Goal: Task Accomplishment & Management: Manage account settings

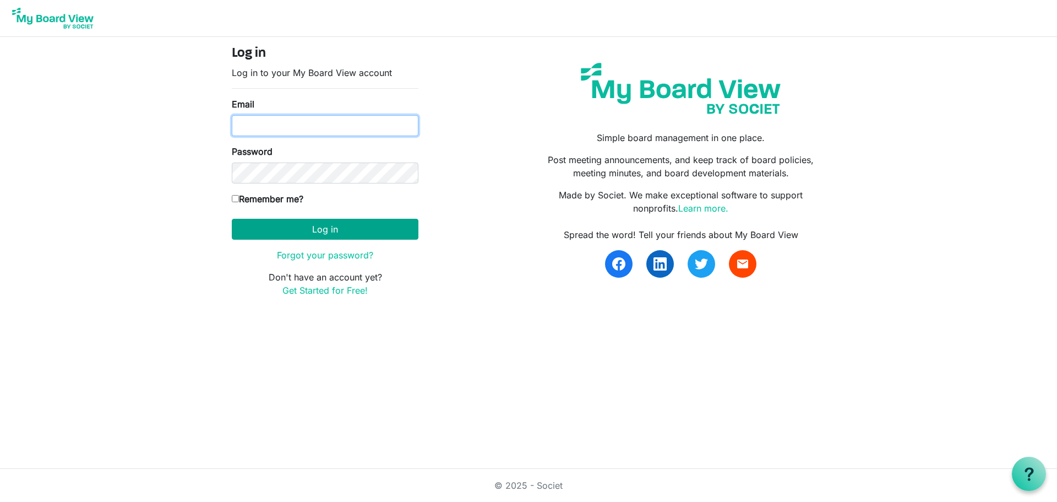
type input "[EMAIL_ADDRESS][DOMAIN_NAME]"
click at [386, 231] on button "Log in" at bounding box center [325, 229] width 187 height 21
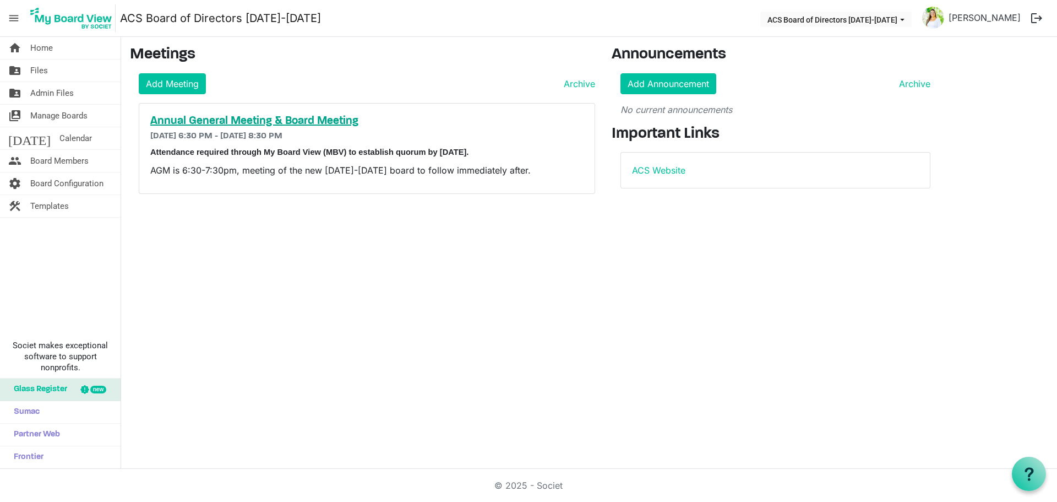
click at [343, 122] on h5 "Annual General Meeting & Board Meeting" at bounding box center [366, 121] width 433 height 13
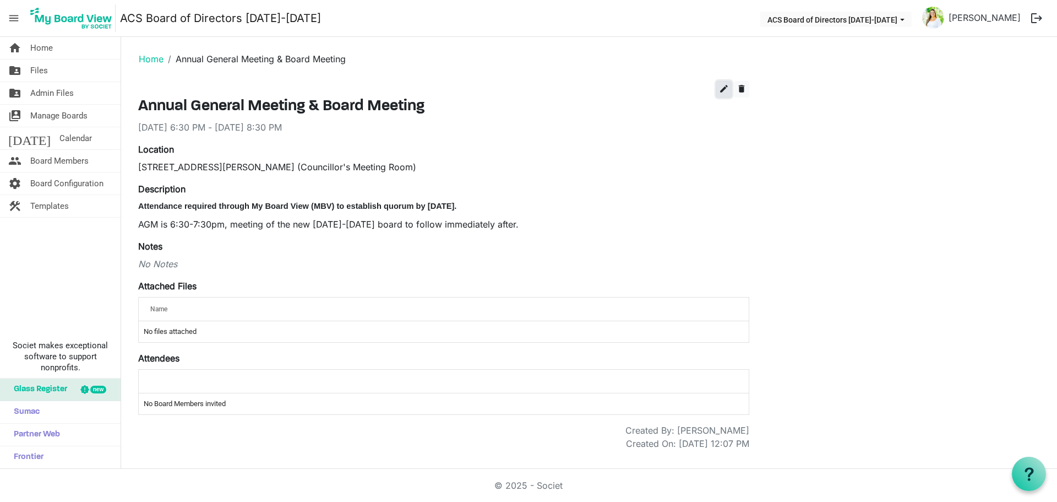
click at [721, 89] on span "edit" at bounding box center [724, 89] width 10 height 10
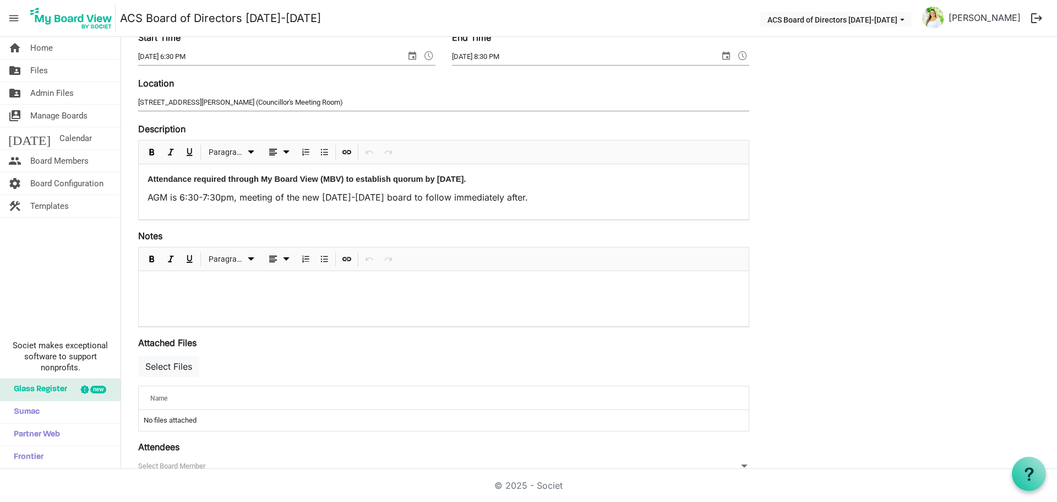
scroll to position [110, 0]
click at [166, 370] on button "Select Files" at bounding box center [168, 364] width 61 height 21
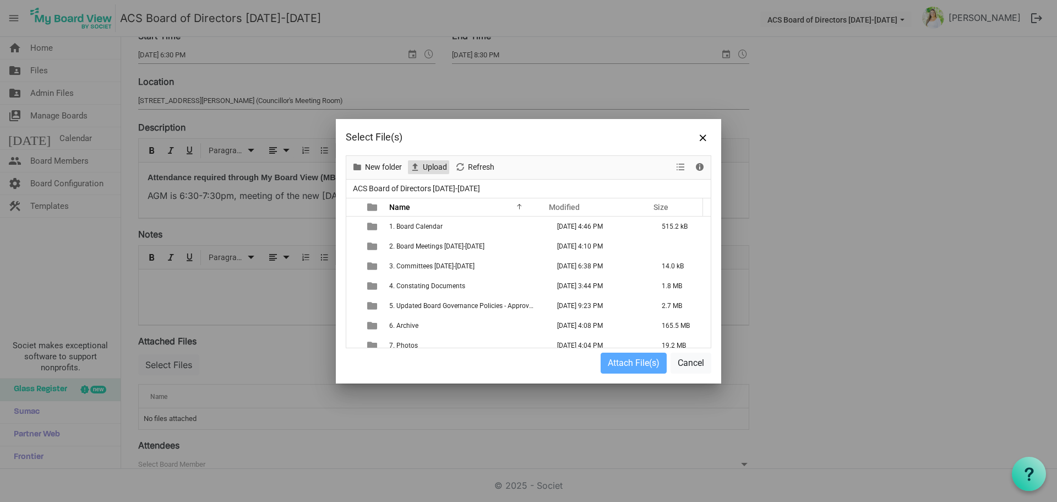
click at [430, 166] on span "Upload" at bounding box center [435, 167] width 26 height 14
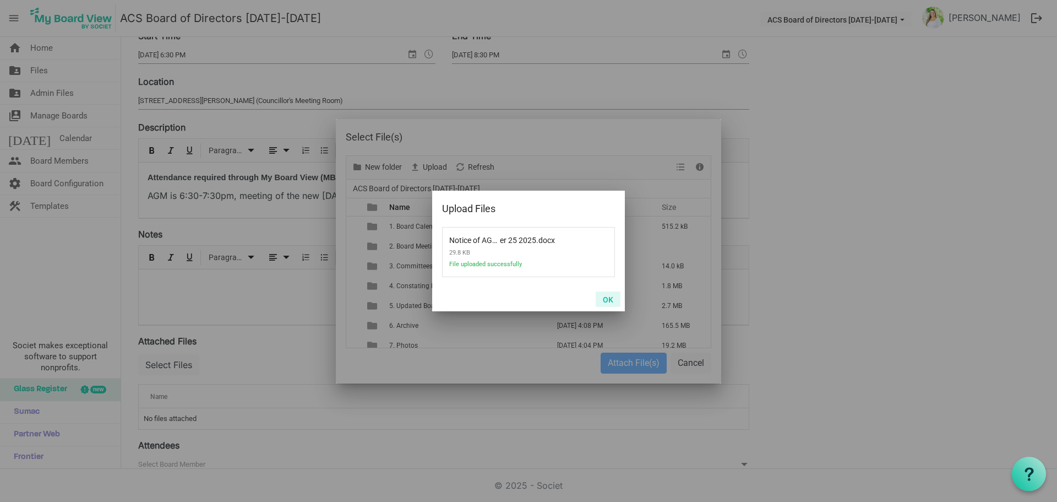
click at [601, 299] on button "OK" at bounding box center [608, 298] width 25 height 15
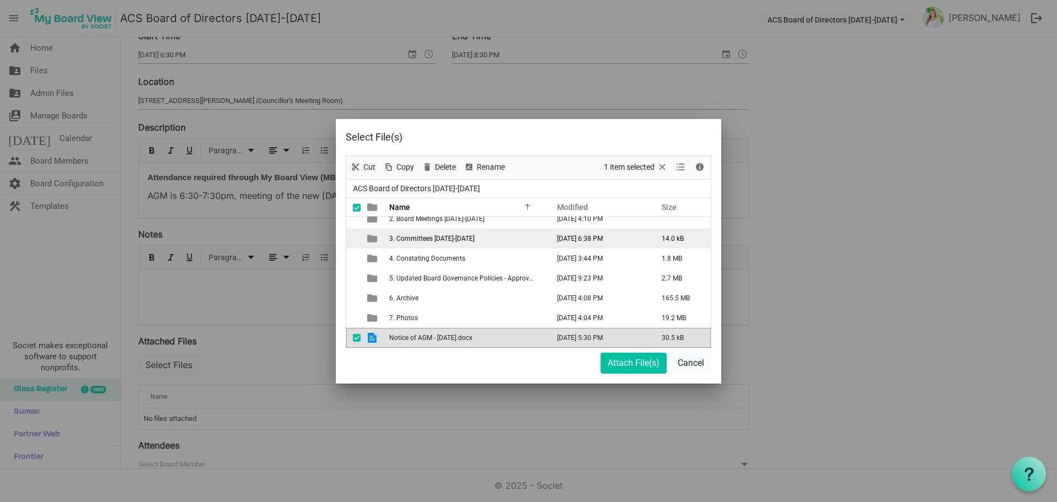
scroll to position [0, 0]
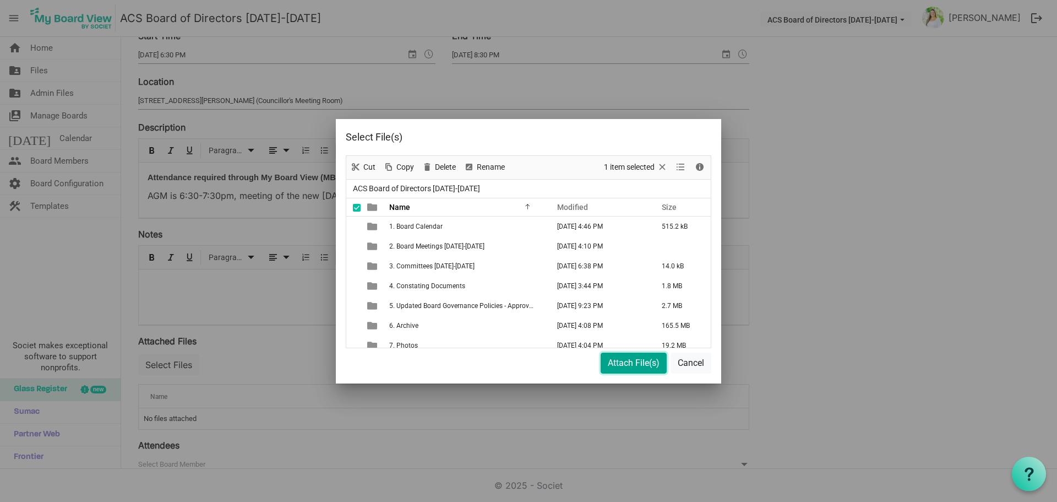
click at [643, 363] on button "Attach File(s)" at bounding box center [634, 362] width 66 height 21
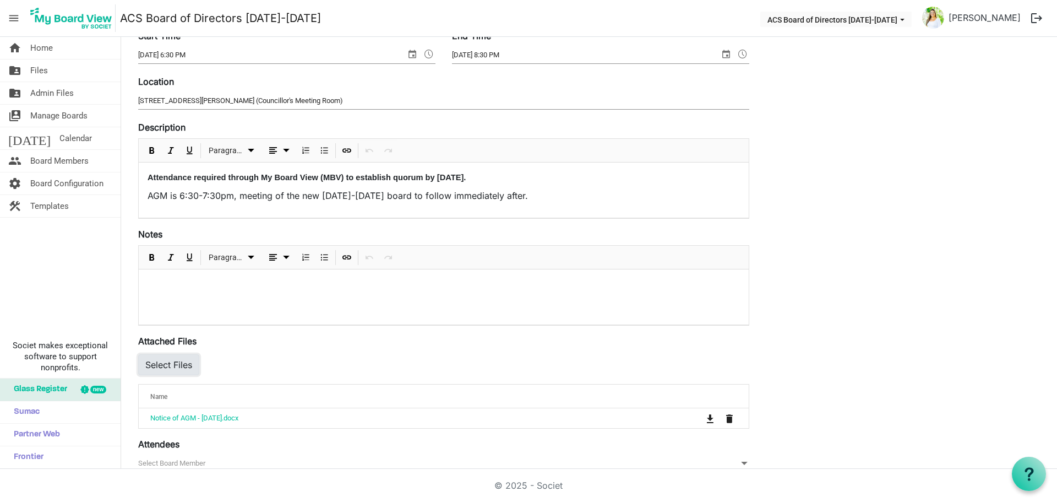
click at [181, 366] on button "Select Files" at bounding box center [168, 364] width 61 height 21
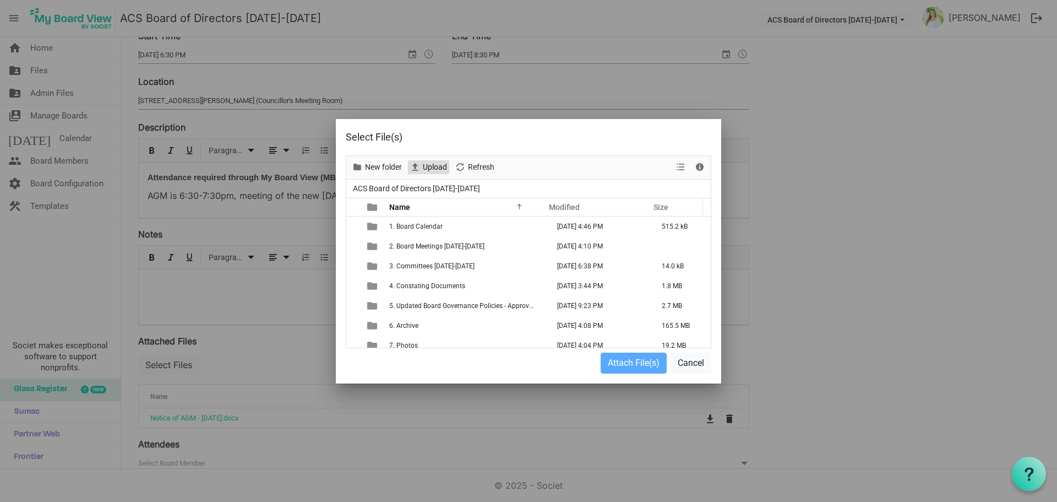
click at [425, 165] on span "Upload" at bounding box center [435, 167] width 26 height 14
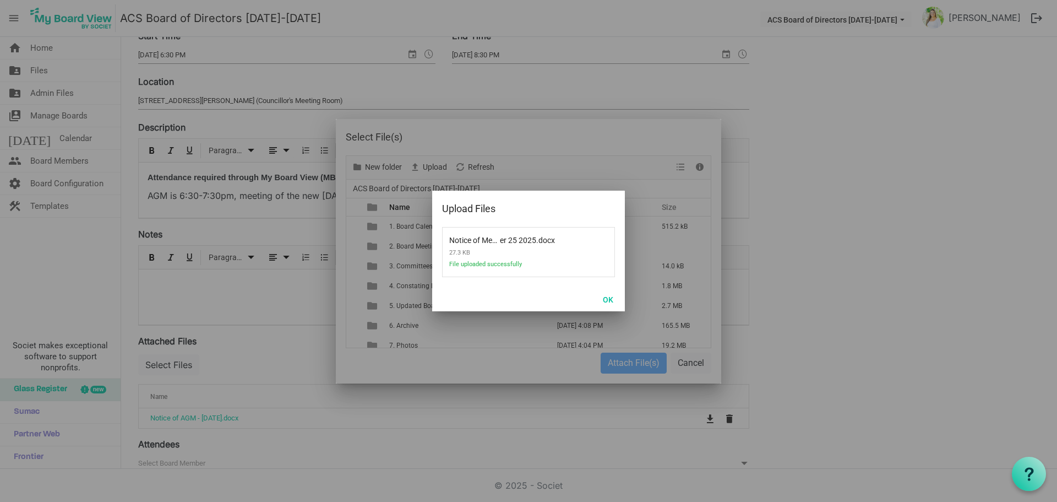
click at [634, 367] on div at bounding box center [528, 251] width 385 height 264
click at [601, 297] on button "OK" at bounding box center [608, 298] width 25 height 15
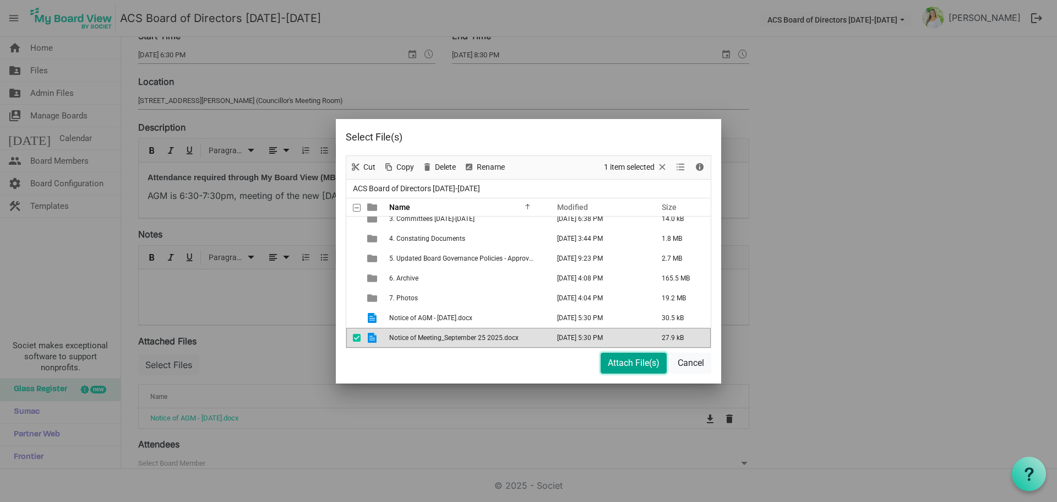
click at [623, 361] on button "Attach File(s)" at bounding box center [634, 362] width 66 height 21
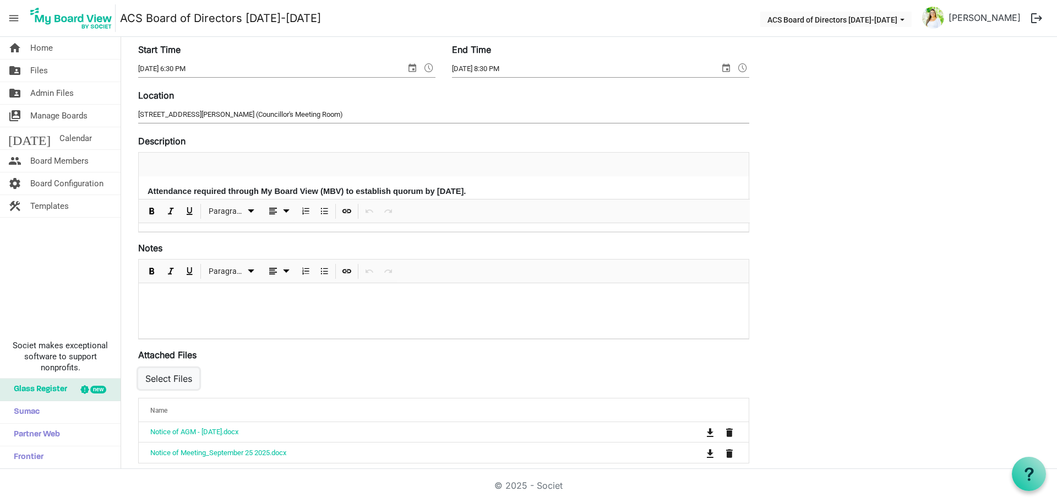
scroll to position [0, 0]
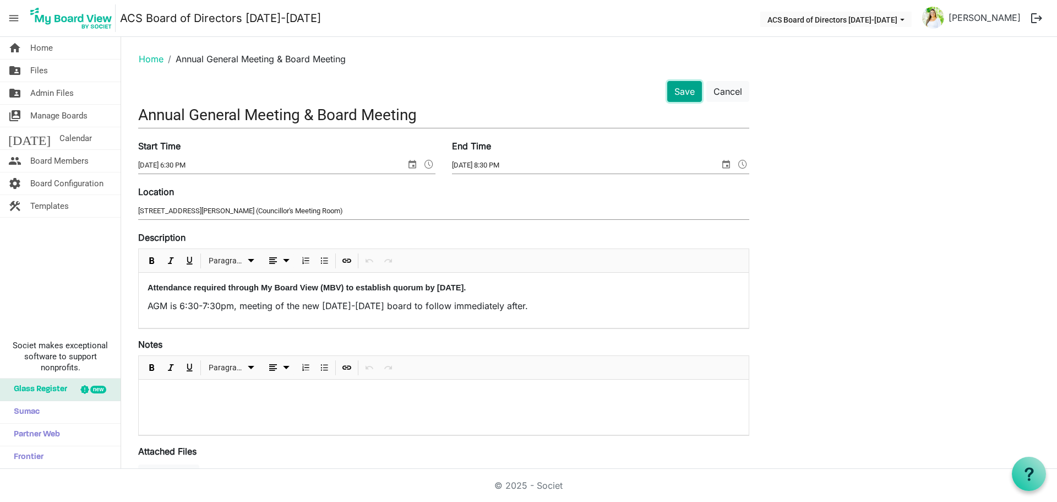
click at [688, 93] on button "Save" at bounding box center [684, 91] width 35 height 21
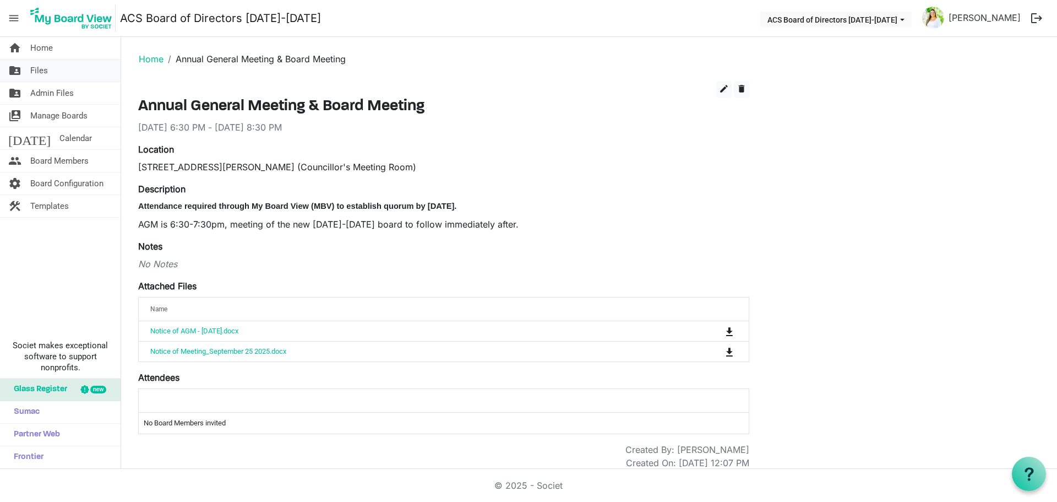
click at [63, 69] on link "folder_shared Files" at bounding box center [60, 70] width 121 height 22
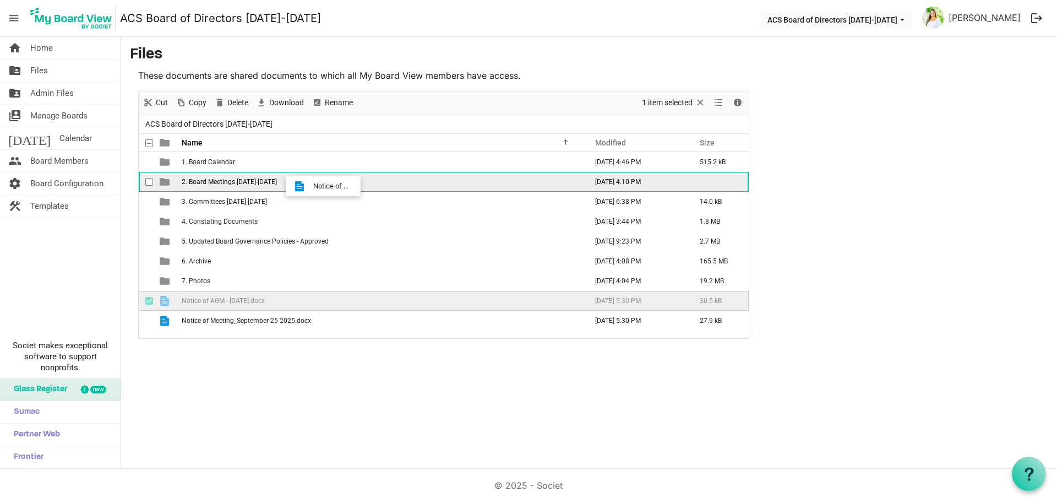
drag, startPoint x: 212, startPoint y: 300, endPoint x: 310, endPoint y: 186, distance: 150.3
click at [310, 186] on tbody "1. Board Calendar November 14, 2023 4:46 PM 515.2 kB 2. Board Meetings 2025-202…" at bounding box center [444, 241] width 610 height 178
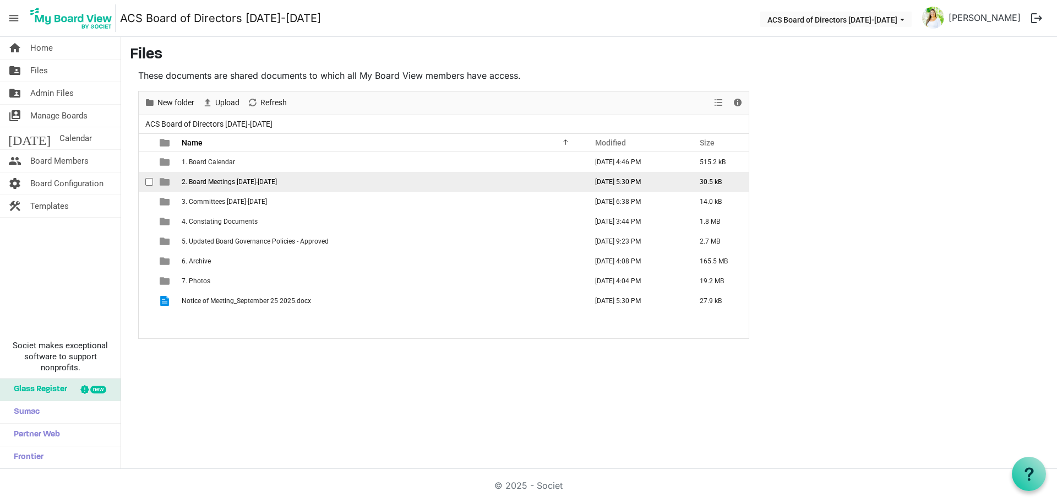
click at [255, 185] on span "2. Board Meetings 2025-2026" at bounding box center [229, 182] width 95 height 8
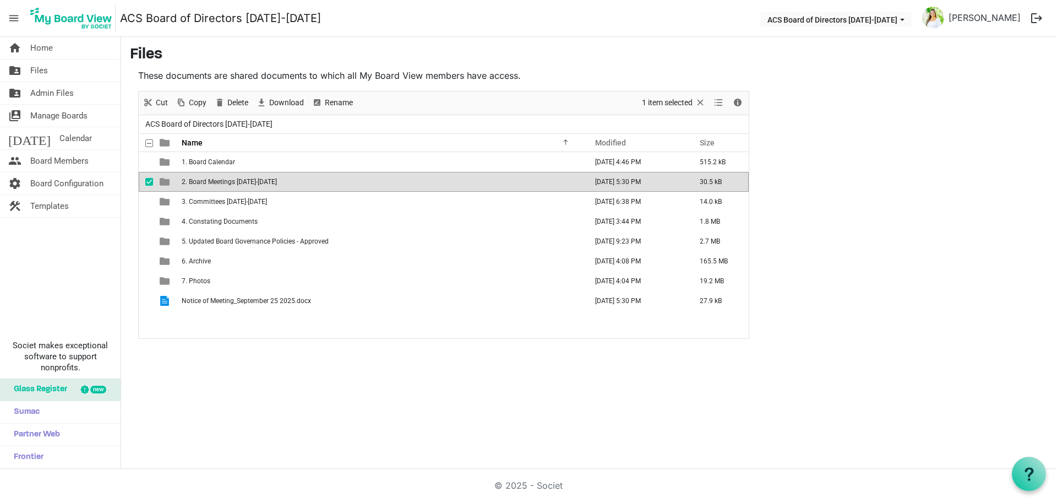
click at [255, 185] on span "2. Board Meetings 2025-2026" at bounding box center [229, 182] width 95 height 8
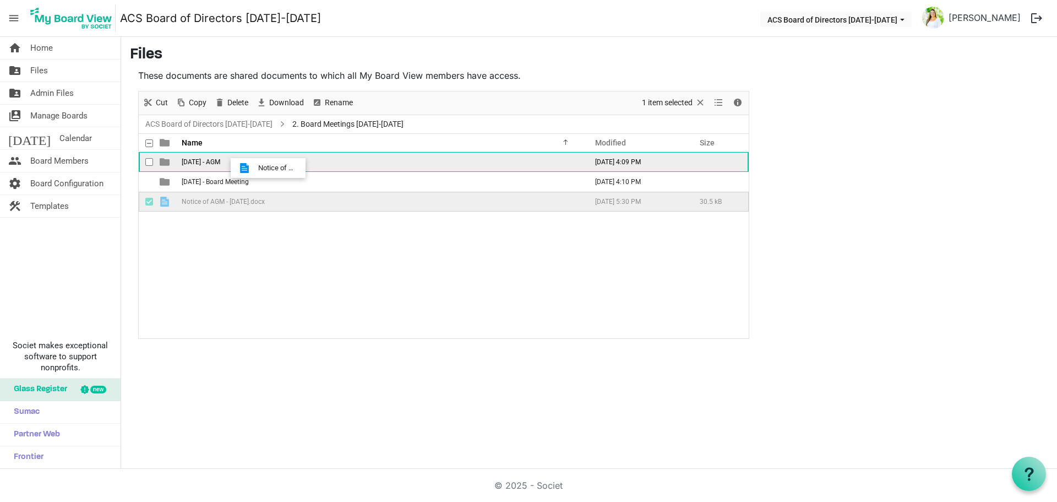
drag, startPoint x: 217, startPoint y: 204, endPoint x: 255, endPoint y: 165, distance: 54.1
click at [255, 165] on tbody "September 25 2025 - AGM September 09, 2025 4:09 PM September 25 2025 - Board Me…" at bounding box center [444, 181] width 610 height 59
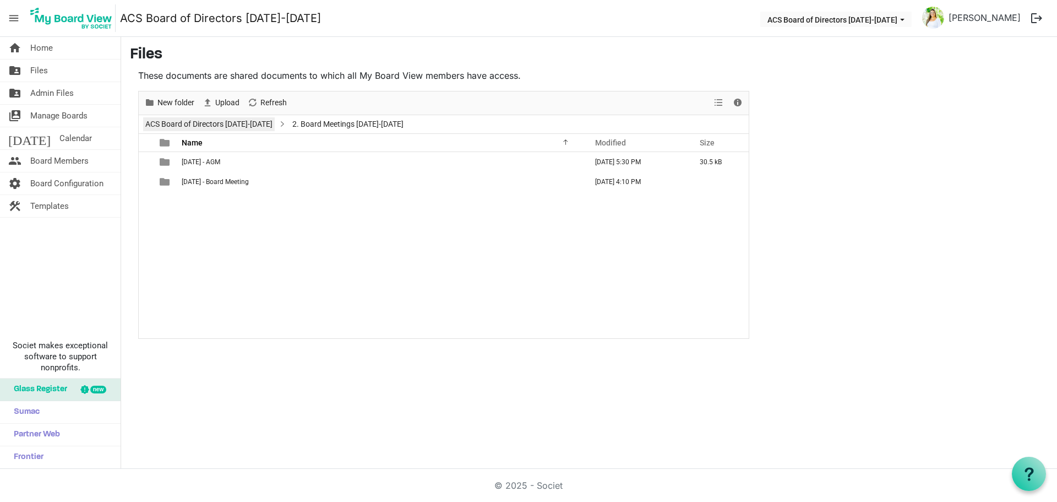
click at [247, 123] on link "ACS Board of Directors 2024-2025" at bounding box center [209, 124] width 132 height 14
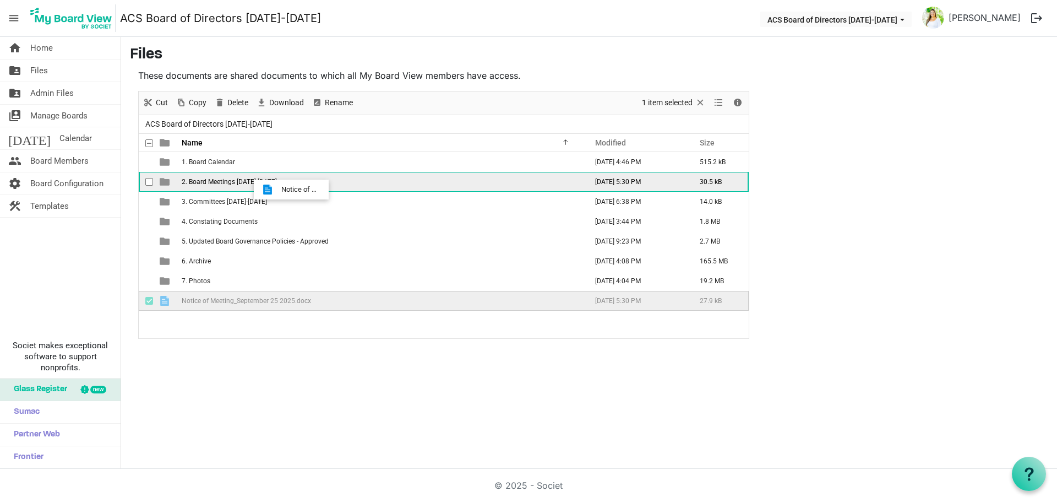
drag, startPoint x: 229, startPoint y: 299, endPoint x: 278, endPoint y: 189, distance: 120.0
click at [278, 189] on tbody "1. Board Calendar November 14, 2023 4:46 PM 515.2 kB 2. Board Meetings 2025-202…" at bounding box center [444, 231] width 610 height 159
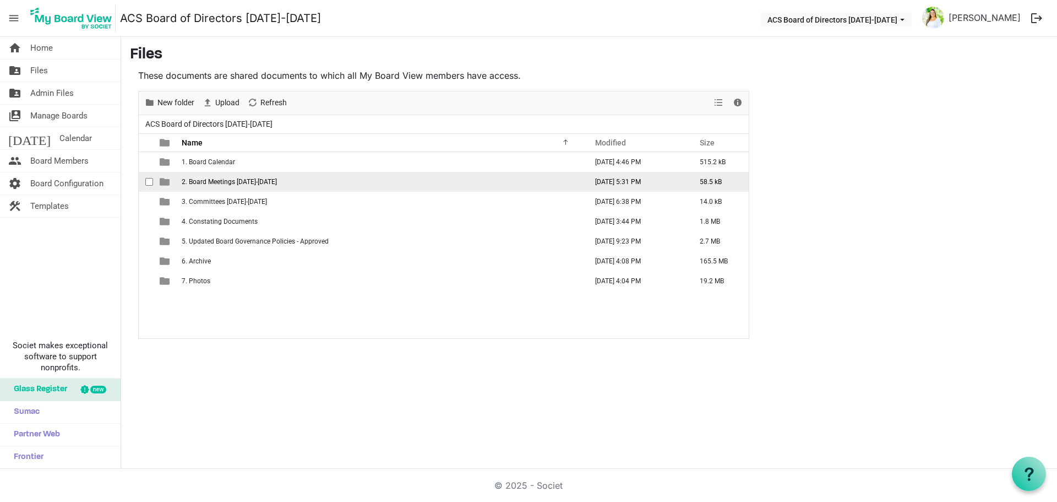
click at [256, 184] on span "2. Board Meetings 2025-2026" at bounding box center [229, 182] width 95 height 8
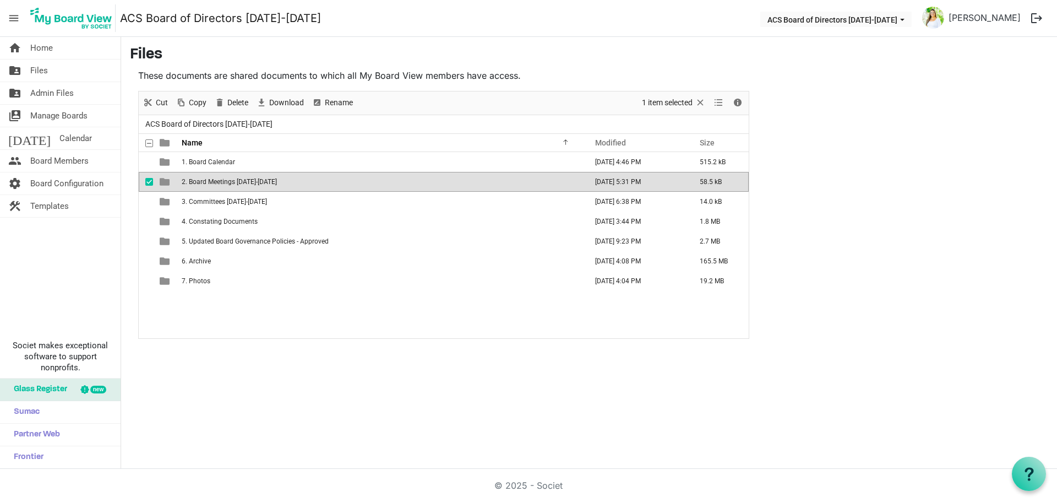
click at [256, 184] on span "2. Board Meetings 2025-2026" at bounding box center [229, 182] width 95 height 8
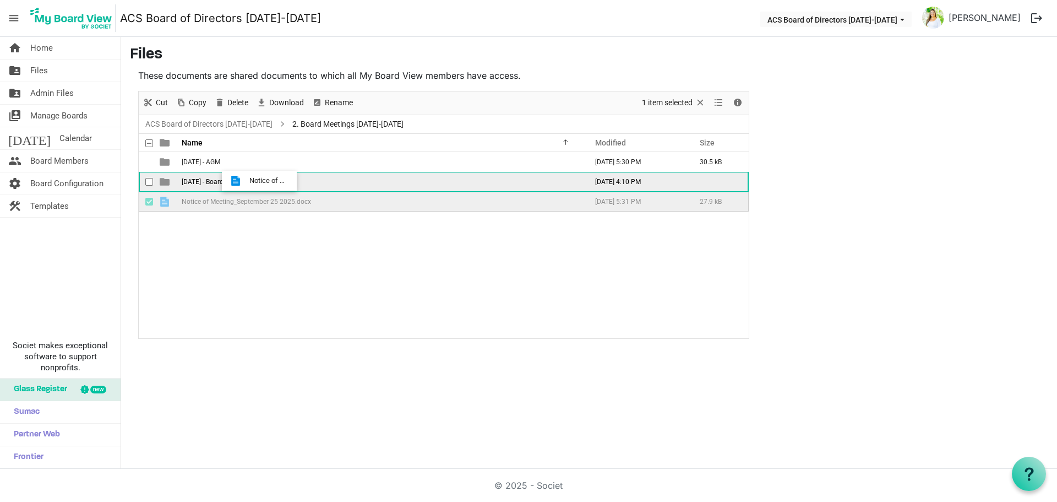
drag, startPoint x: 243, startPoint y: 201, endPoint x: 246, endPoint y: 181, distance: 20.6
click at [246, 181] on tbody "September 25 2025 - AGM September 10, 2025 5:30 PM 30.5 kB September 25 2025 - …" at bounding box center [444, 181] width 610 height 59
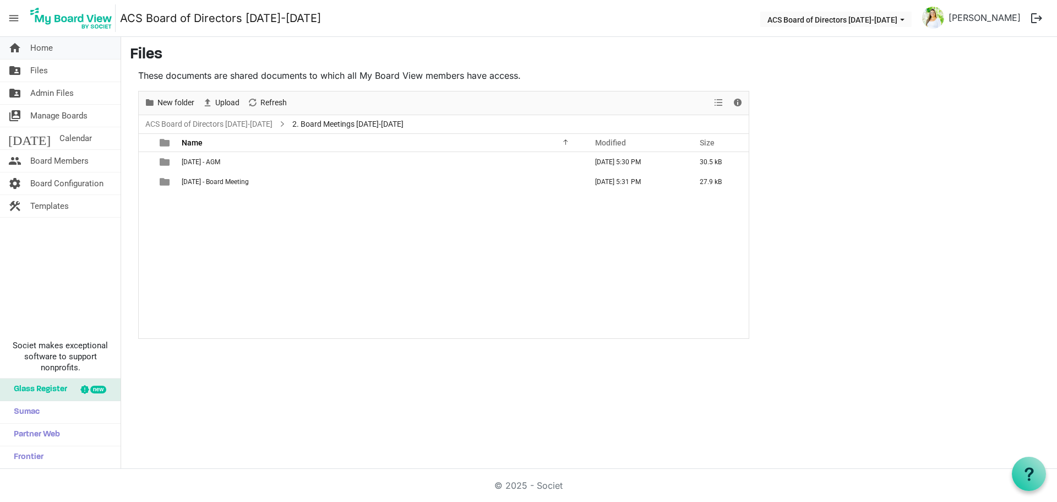
click at [48, 45] on span "Home" at bounding box center [41, 48] width 23 height 22
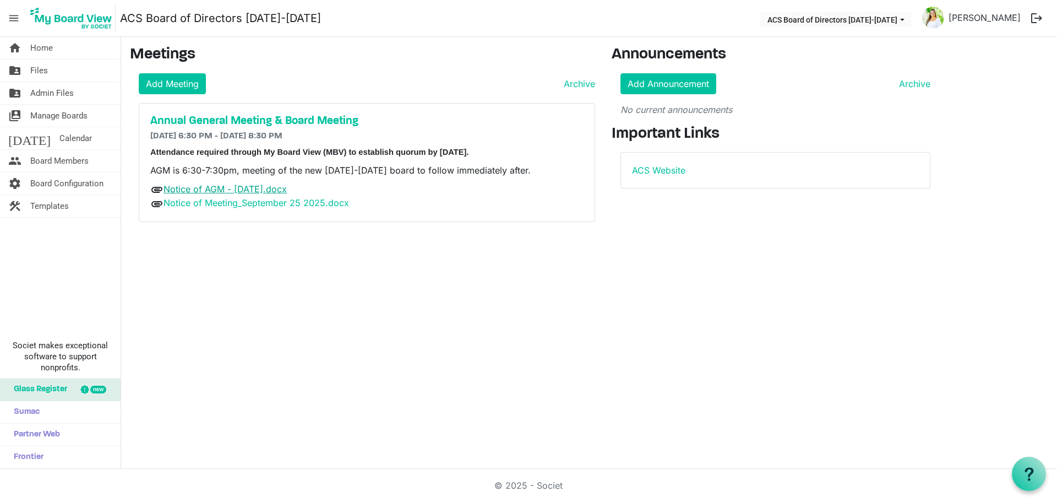
click at [276, 184] on link "Notice of AGM - [DATE].docx" at bounding box center [225, 188] width 123 height 11
click at [474, 96] on div "Add Meeting Archive Annual General Meeting & Board Meeting 9/25/2025 6:30 PM - …" at bounding box center [362, 147] width 465 height 149
